Goal: Find contact information: Find contact information

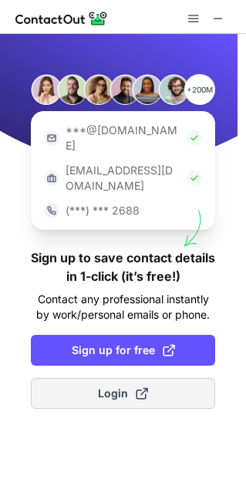
click at [126, 386] on span "Login" at bounding box center [123, 393] width 50 height 15
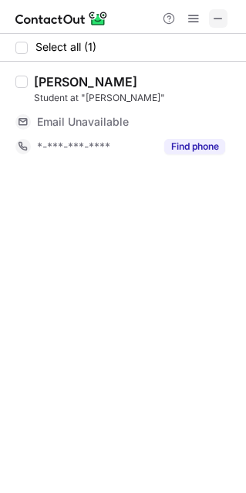
click at [221, 17] on span at bounding box center [218, 18] width 12 height 12
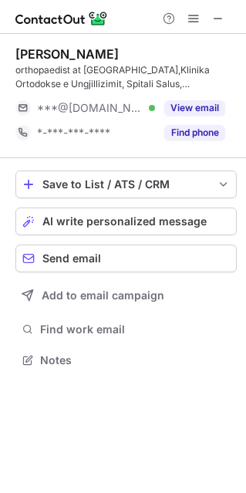
scroll to position [349, 246]
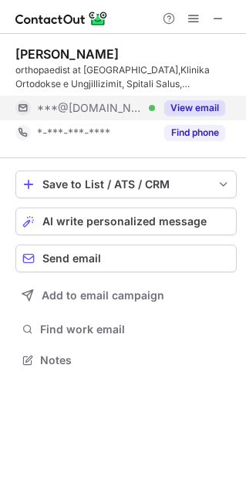
click at [172, 107] on button "View email" at bounding box center [194, 107] width 61 height 15
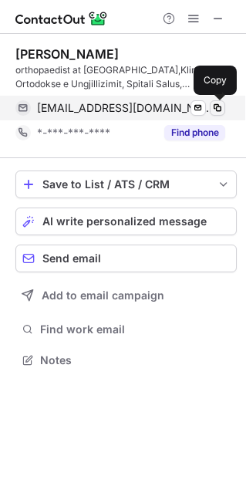
click at [220, 113] on span at bounding box center [218, 108] width 12 height 12
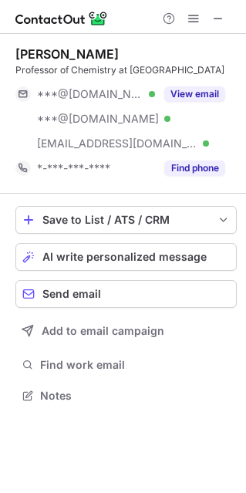
scroll to position [385, 246]
